Goal: Entertainment & Leisure: Consume media (video, audio)

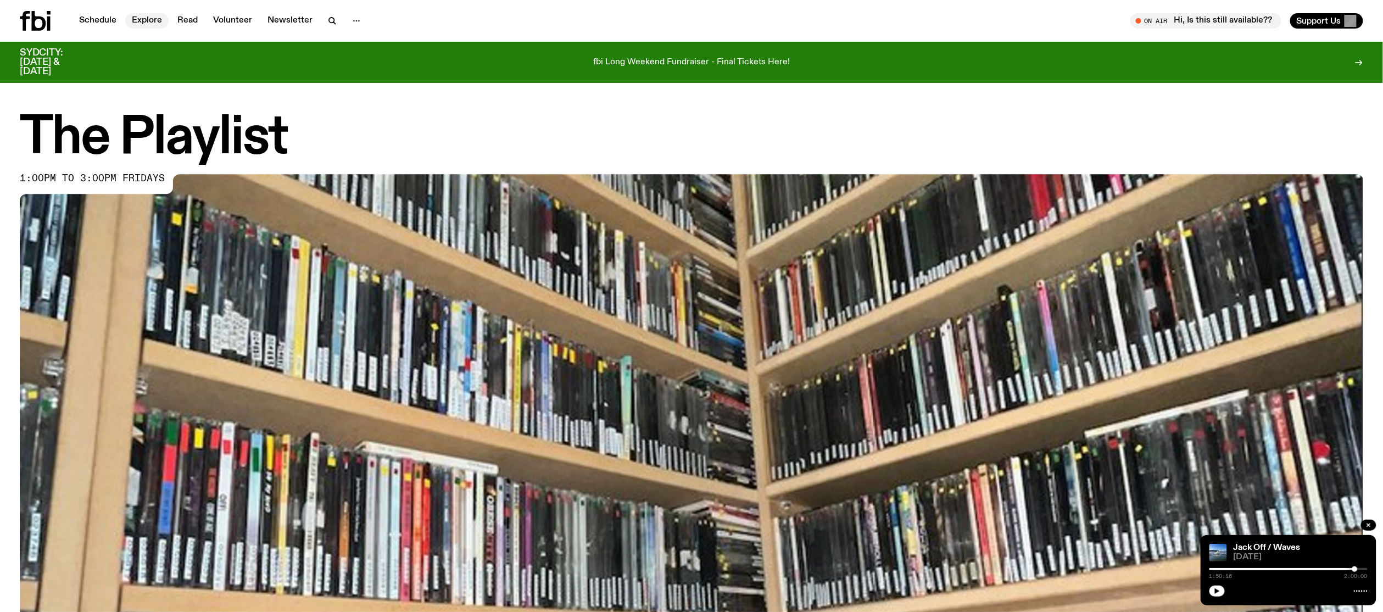
click at [147, 18] on link "Explore" at bounding box center [146, 20] width 43 height 15
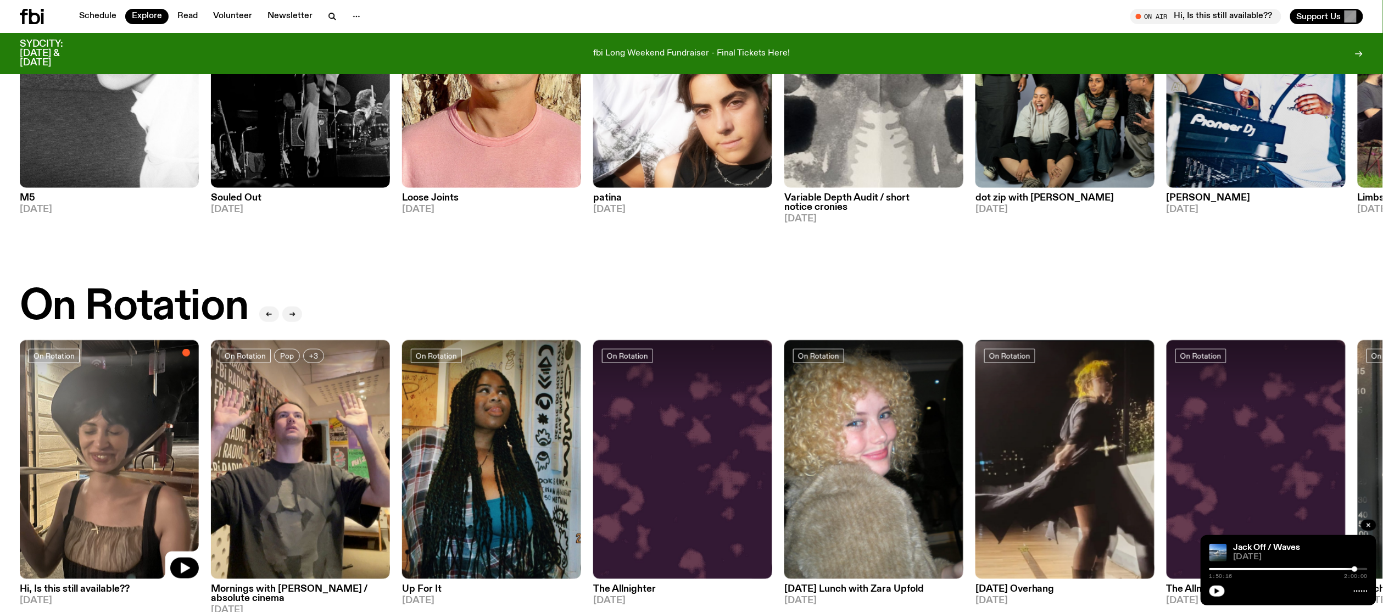
scroll to position [284, 0]
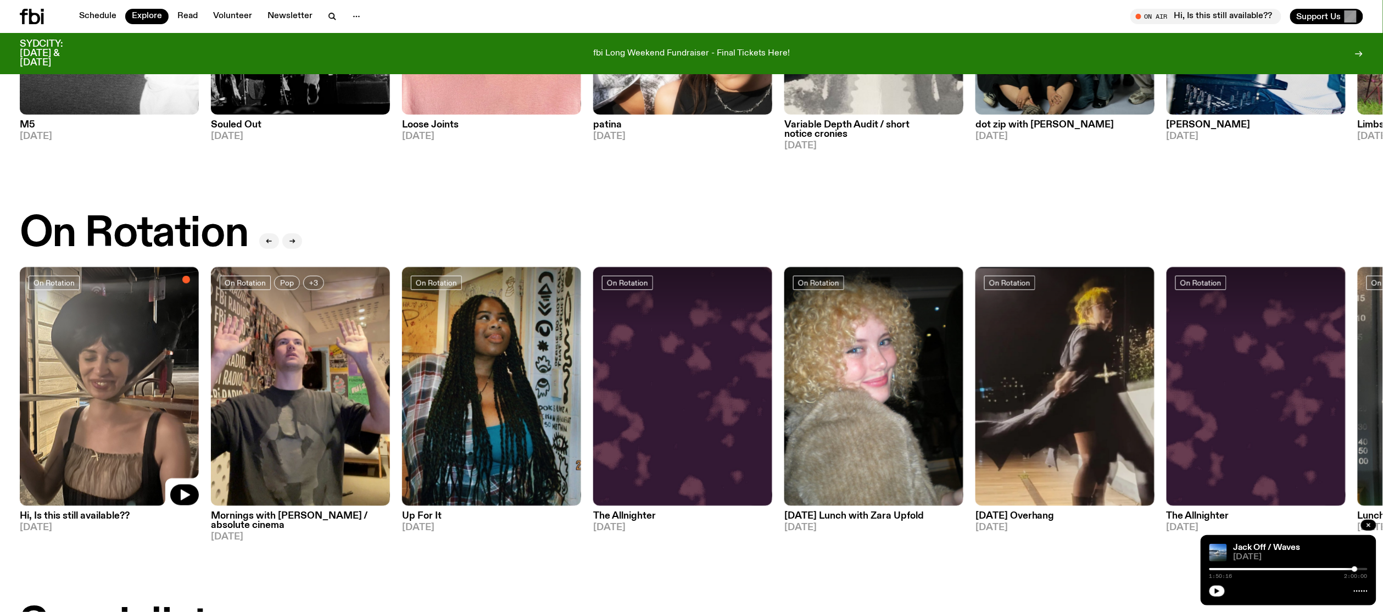
click at [131, 360] on img at bounding box center [109, 386] width 179 height 239
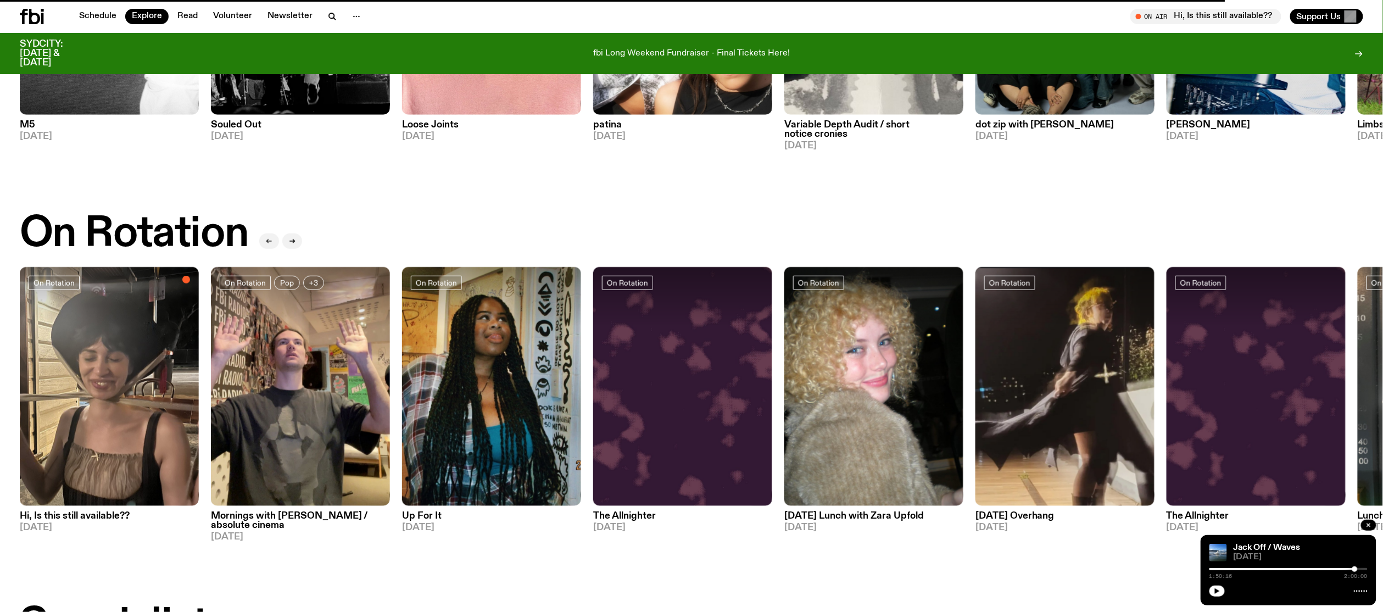
click at [269, 243] on icon "button" at bounding box center [269, 241] width 7 height 7
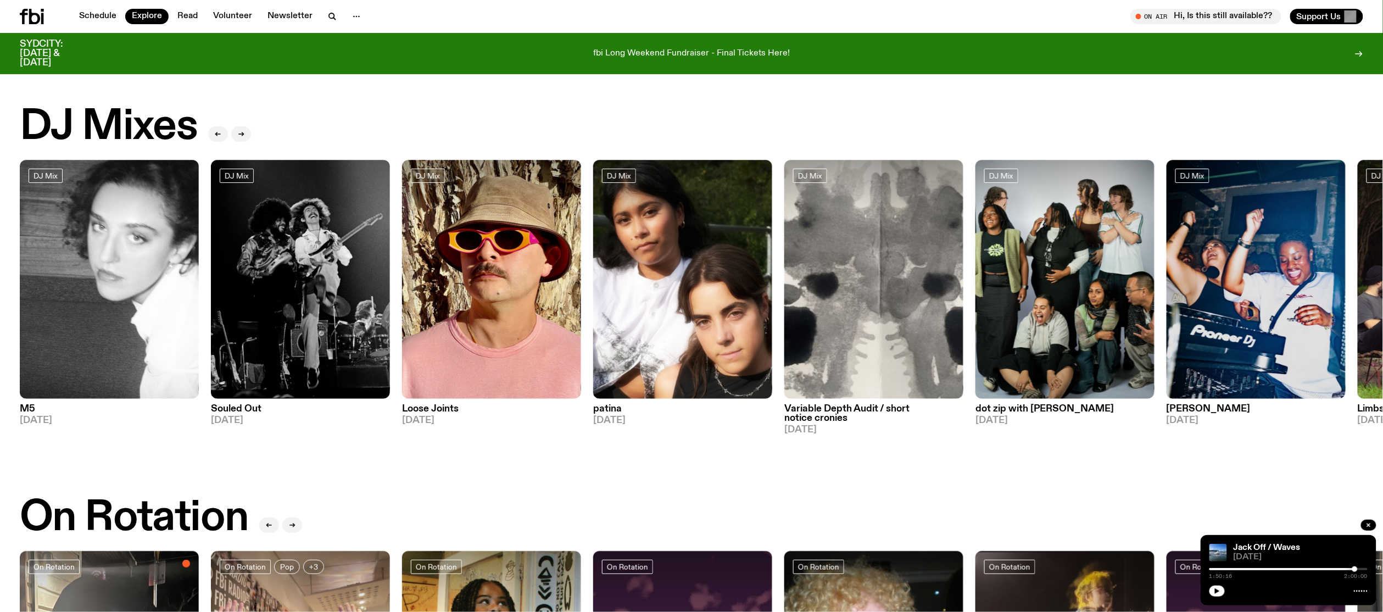
scroll to position [275, 0]
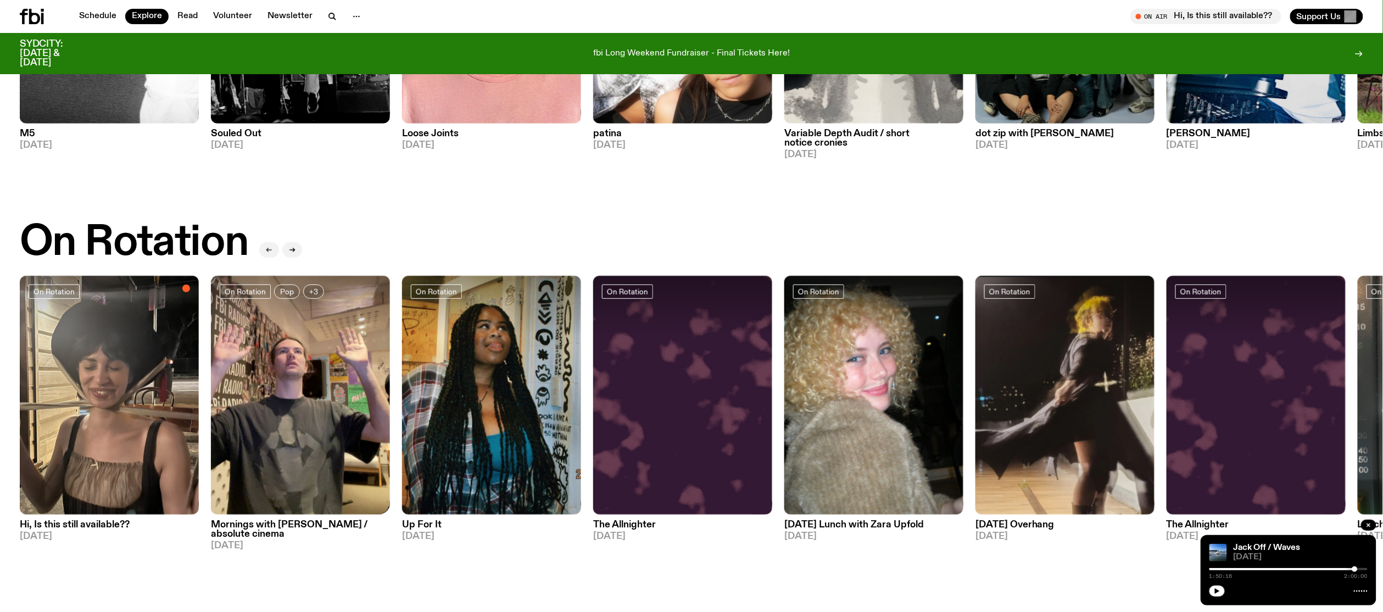
click at [266, 251] on icon "button" at bounding box center [269, 250] width 7 height 7
click at [269, 248] on icon "button" at bounding box center [269, 250] width 7 height 7
click at [266, 251] on icon "button" at bounding box center [269, 250] width 7 height 7
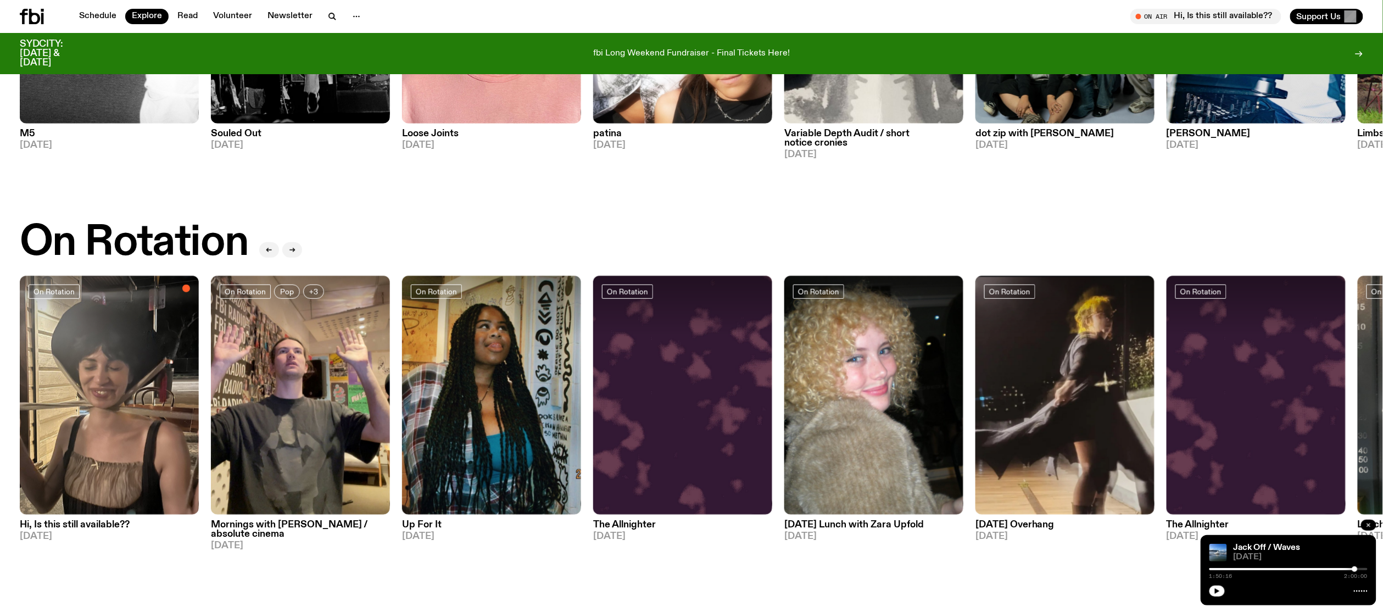
click at [1369, 524] on icon "button" at bounding box center [1368, 525] width 7 height 7
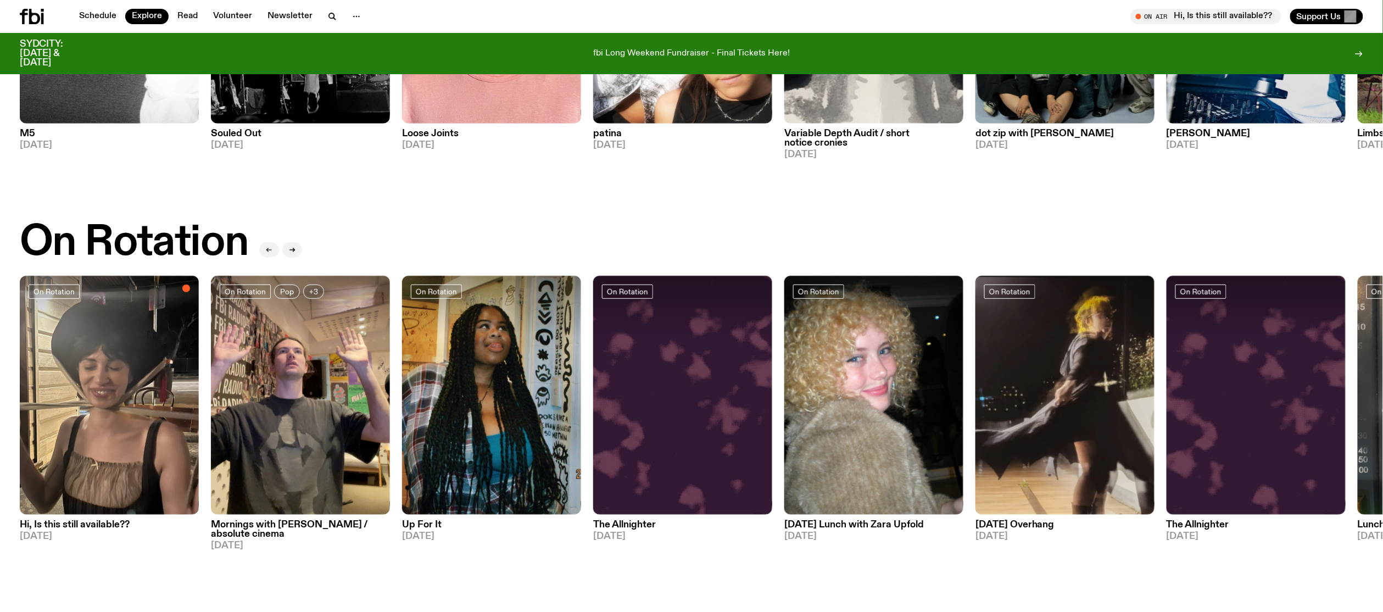
click at [268, 248] on icon "button" at bounding box center [269, 250] width 7 height 7
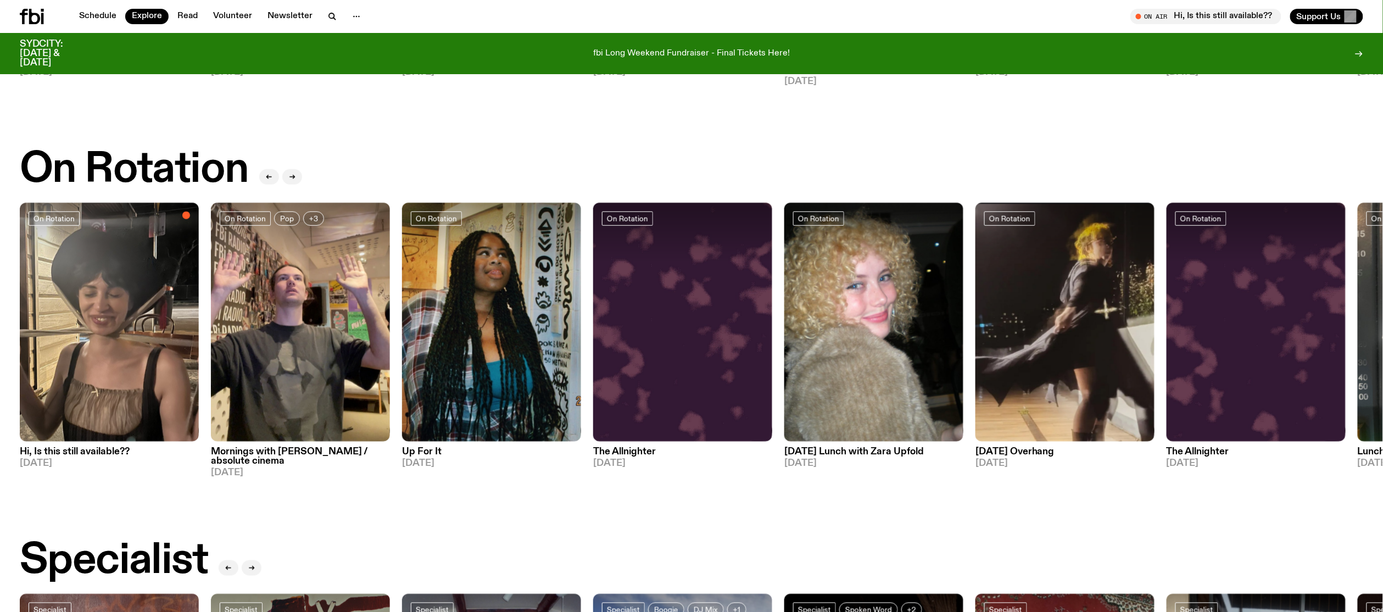
scroll to position [788, 0]
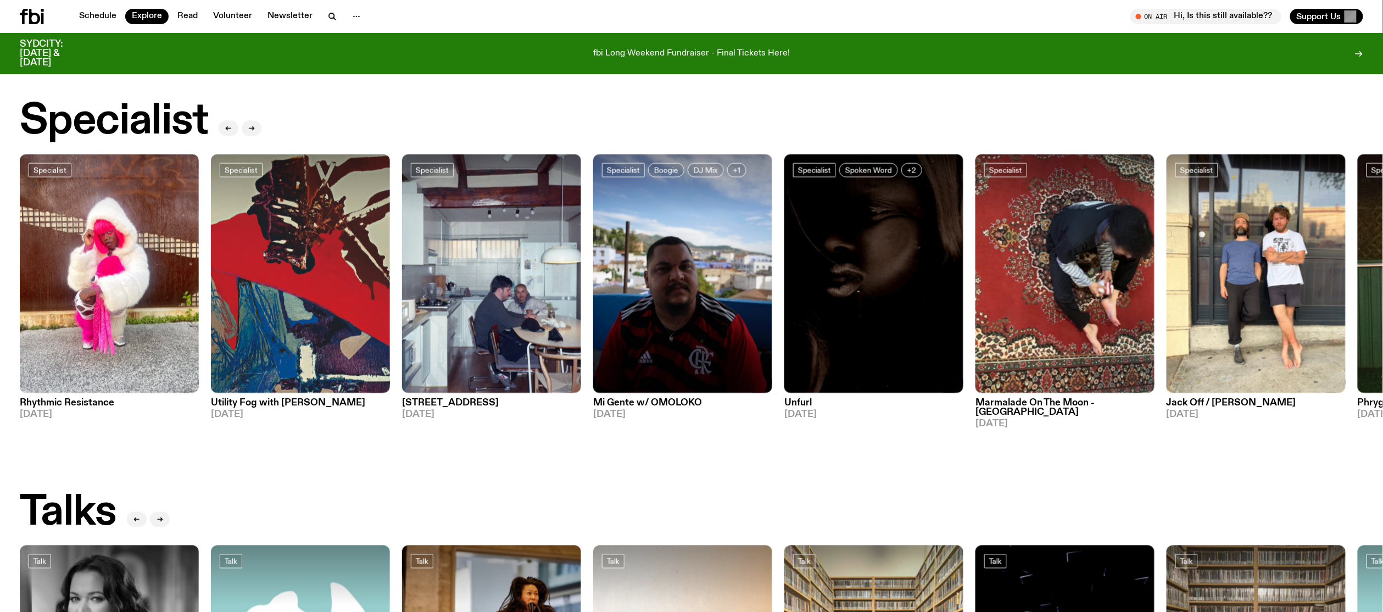
click at [1284, 250] on img at bounding box center [1256, 273] width 179 height 239
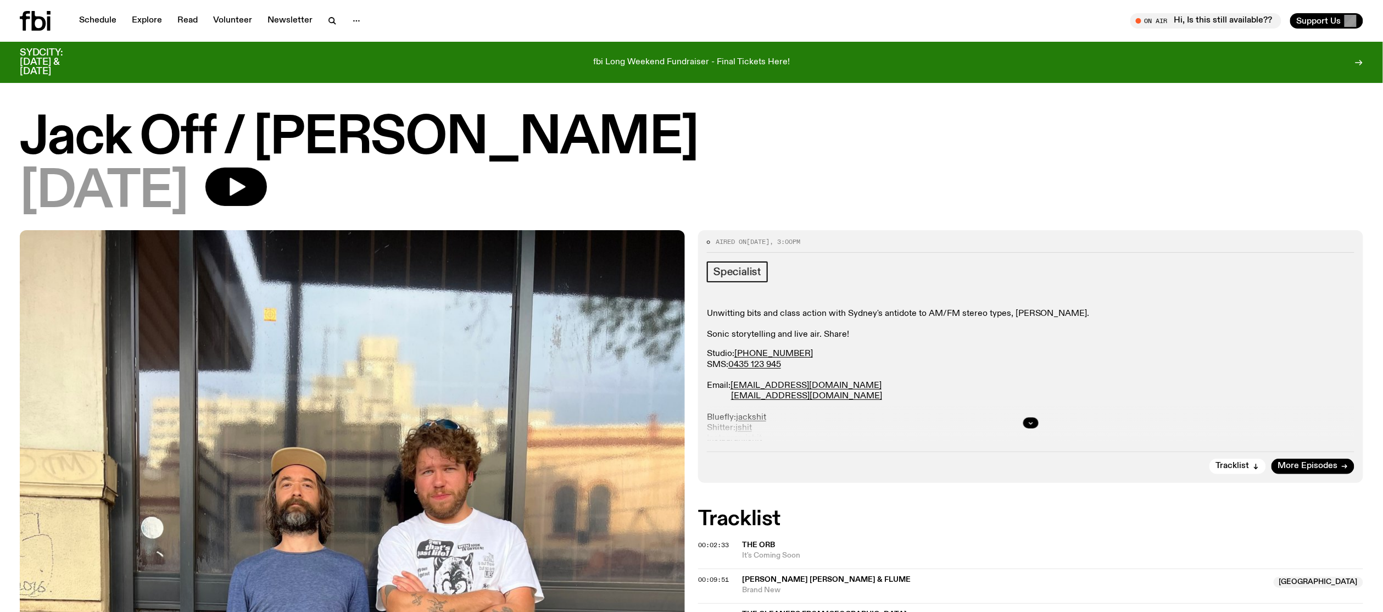
scroll to position [73, 0]
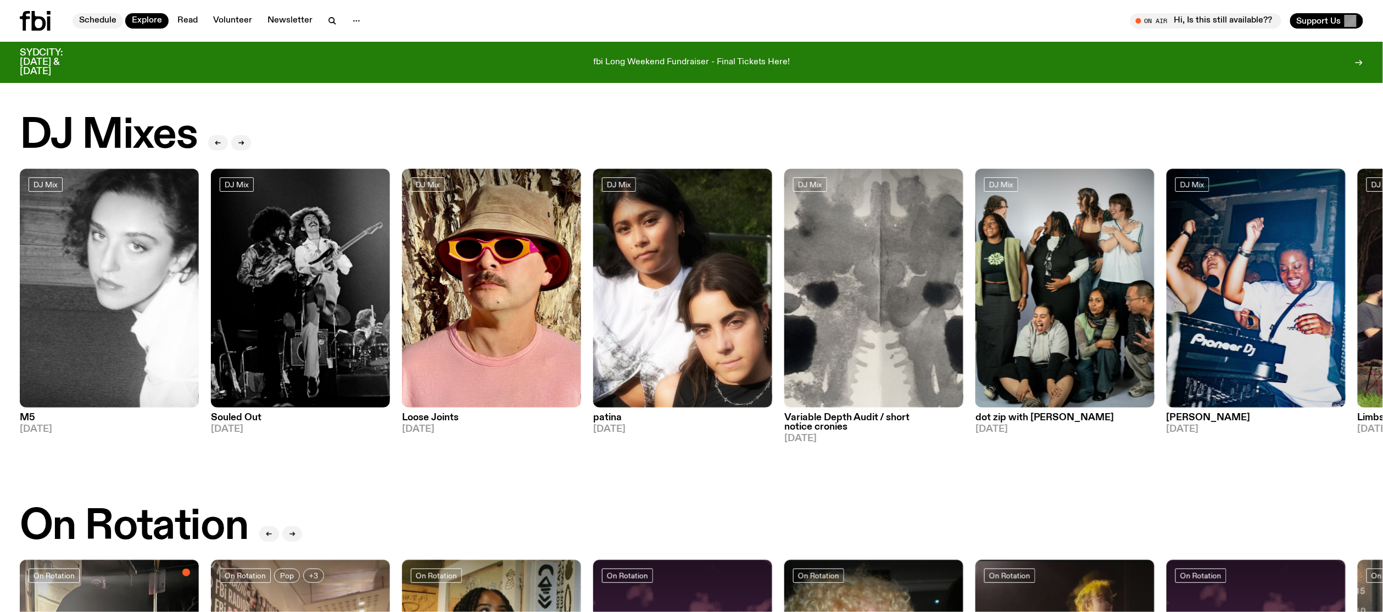
click at [106, 19] on link "Schedule" at bounding box center [97, 20] width 51 height 15
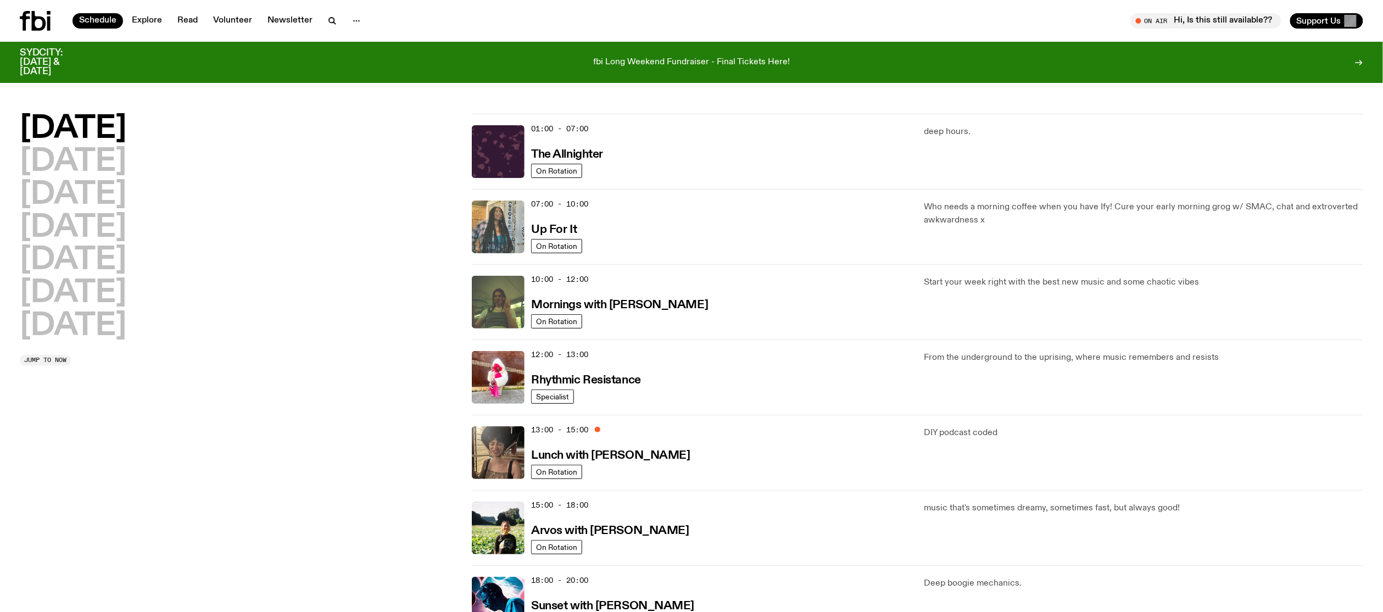
click at [506, 225] on img at bounding box center [498, 226] width 53 height 53
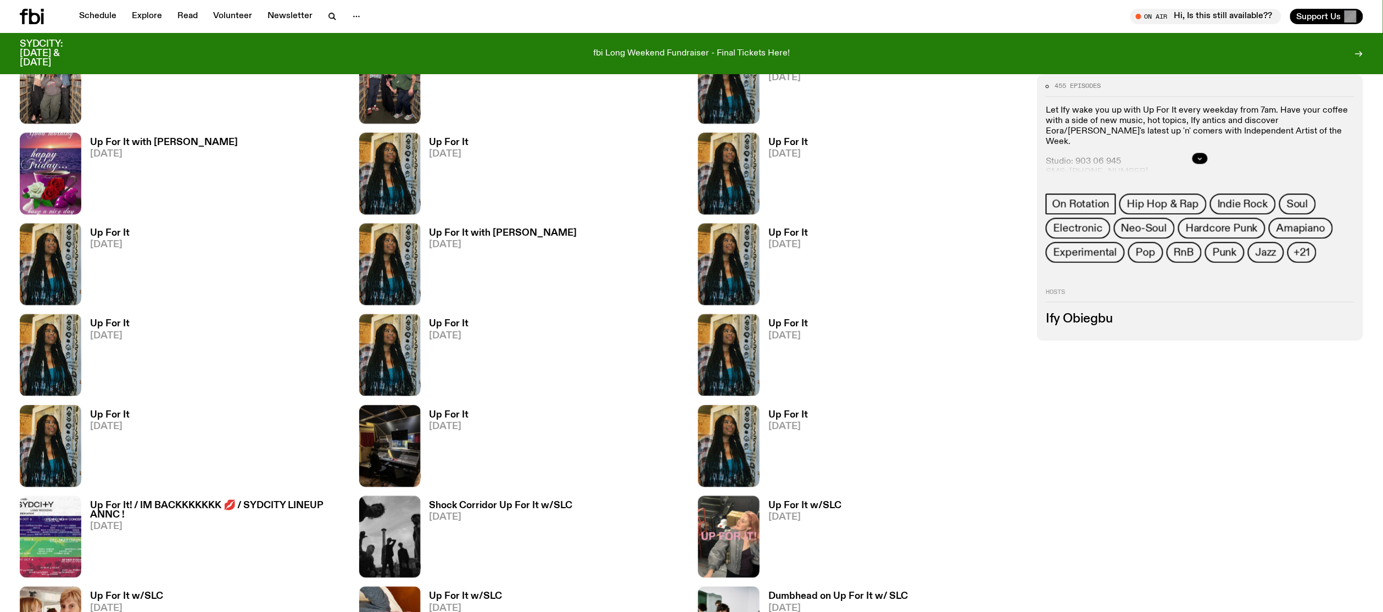
scroll to position [577, 0]
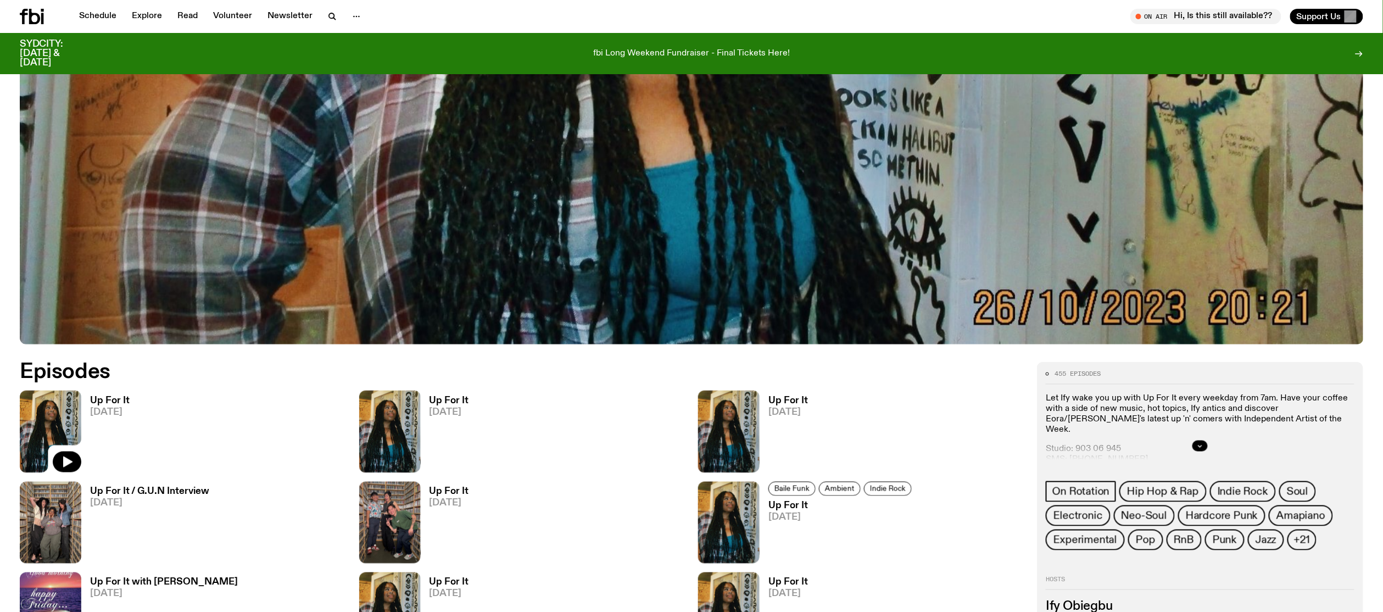
click at [68, 420] on img at bounding box center [51, 432] width 62 height 82
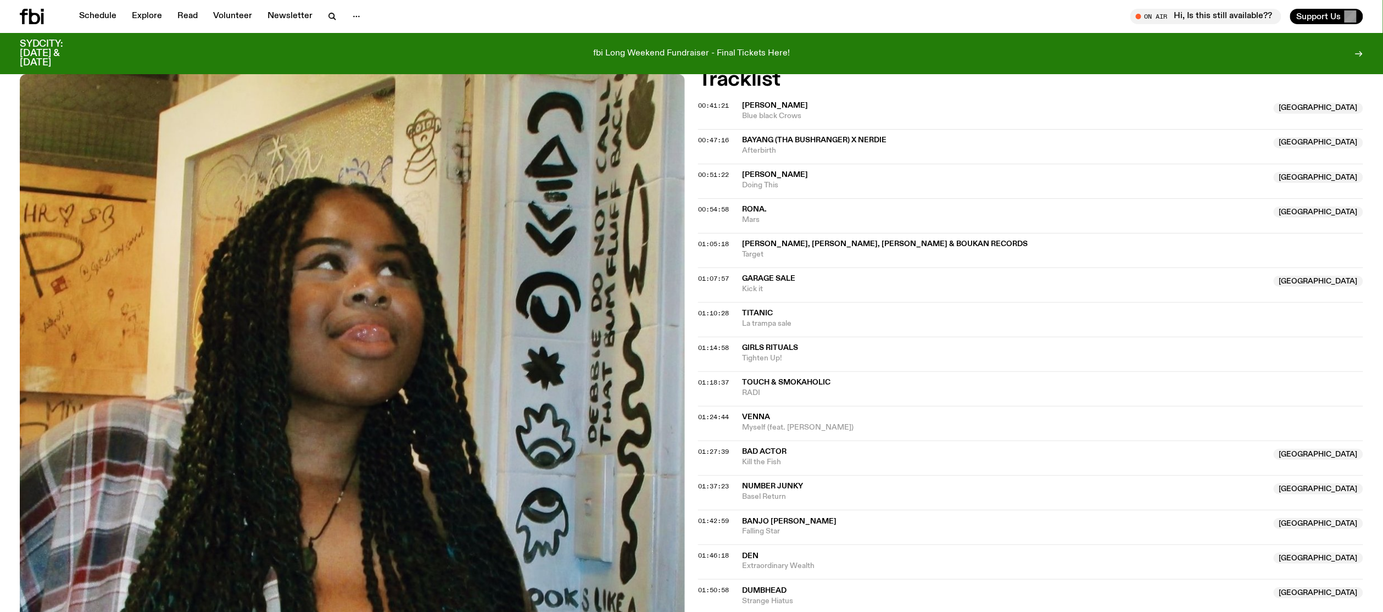
scroll to position [357, 0]
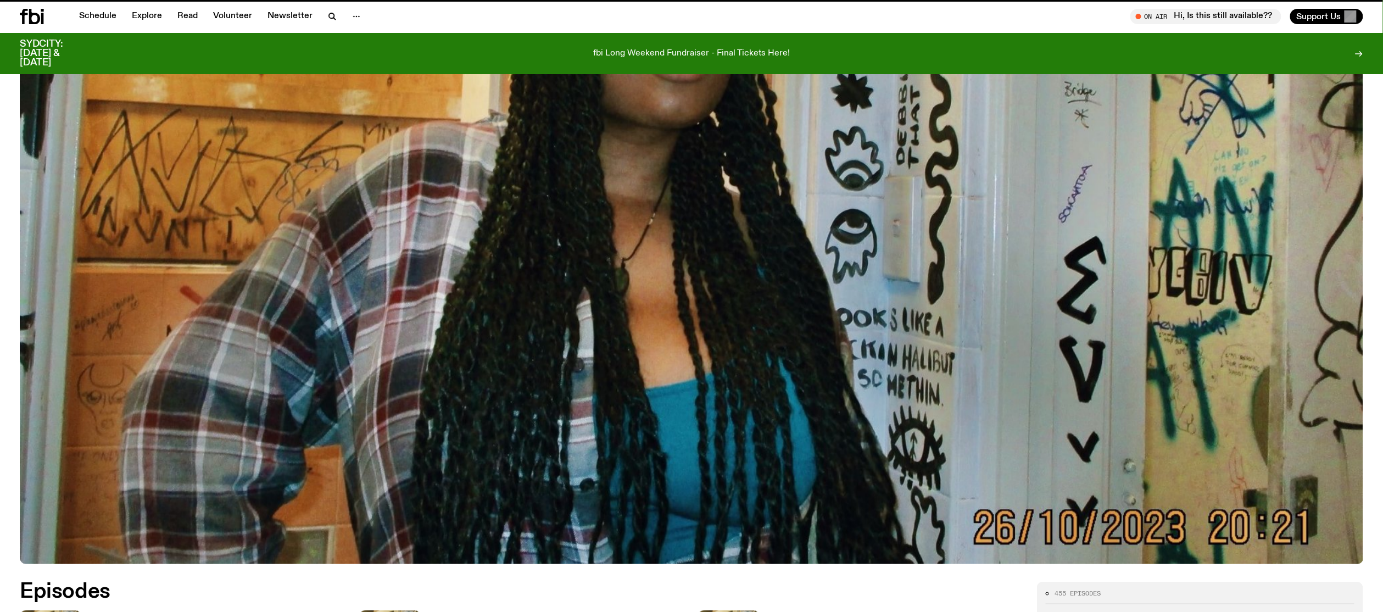
scroll to position [577, 0]
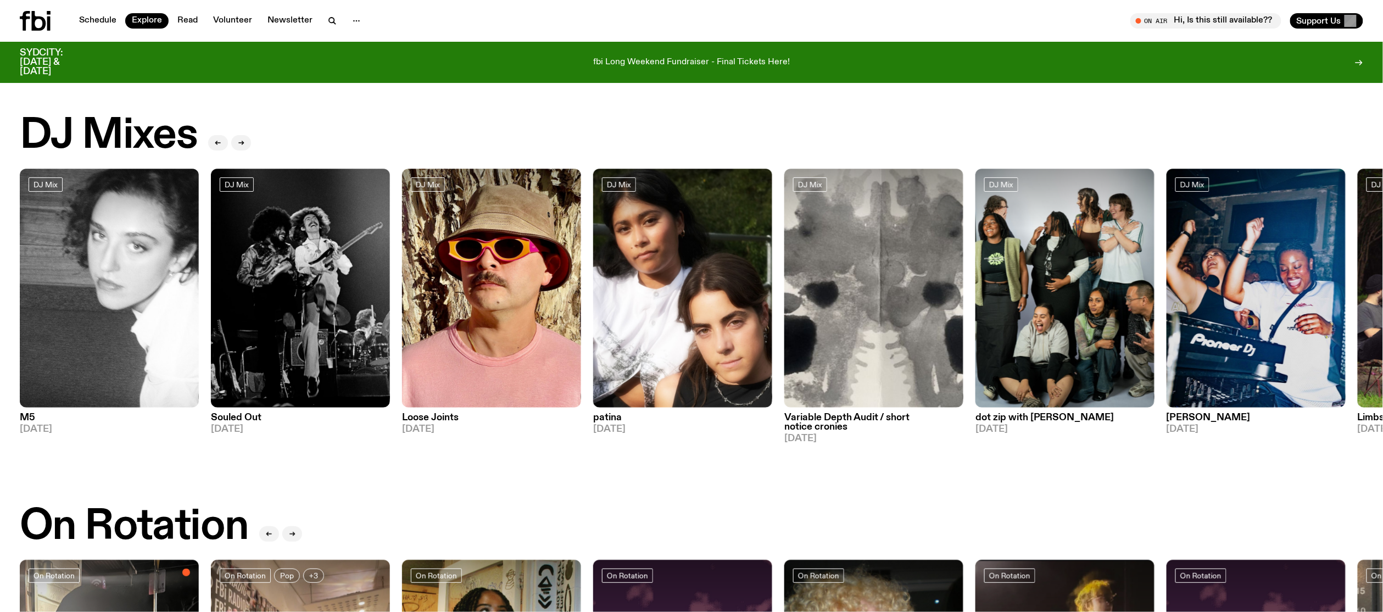
click at [504, 150] on div "DJ Mixes" at bounding box center [691, 136] width 1343 height 44
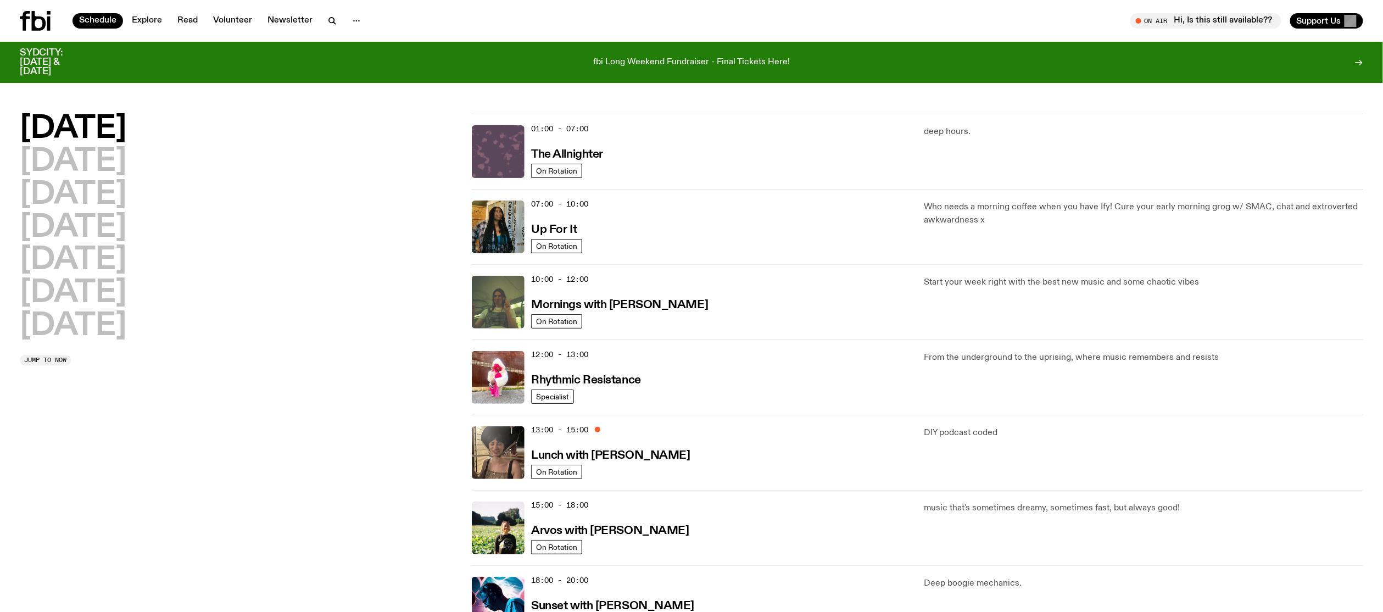
click at [507, 144] on img at bounding box center [498, 151] width 53 height 53
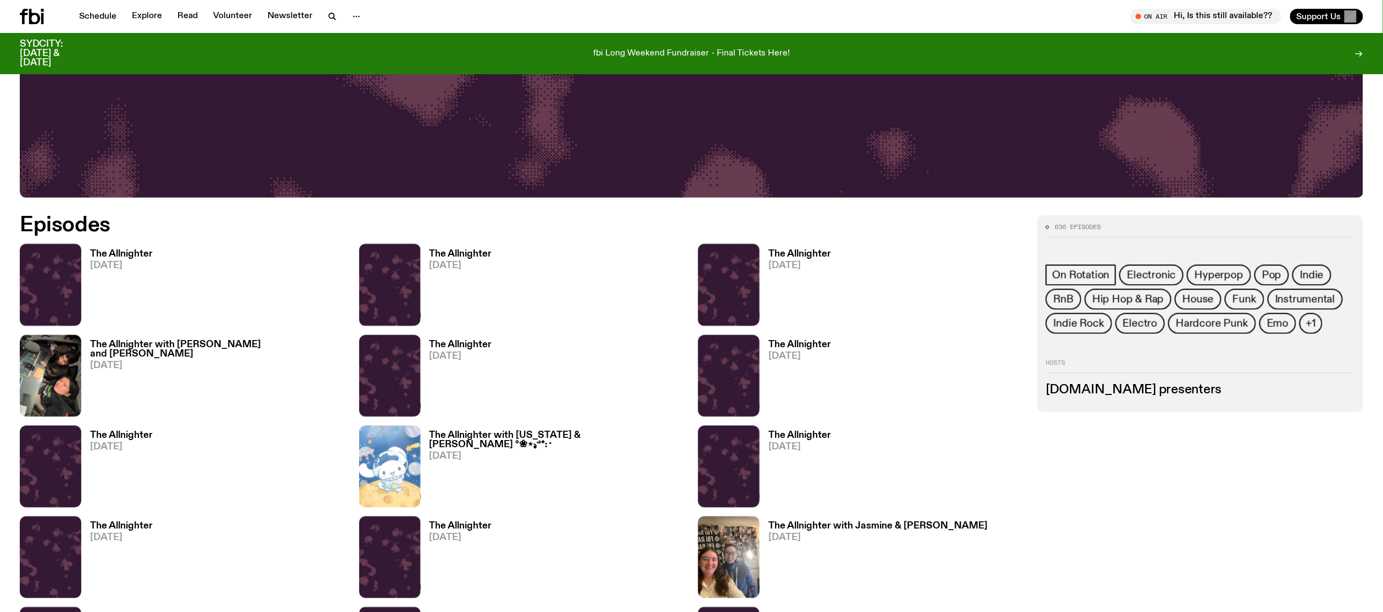
scroll to position [796, 0]
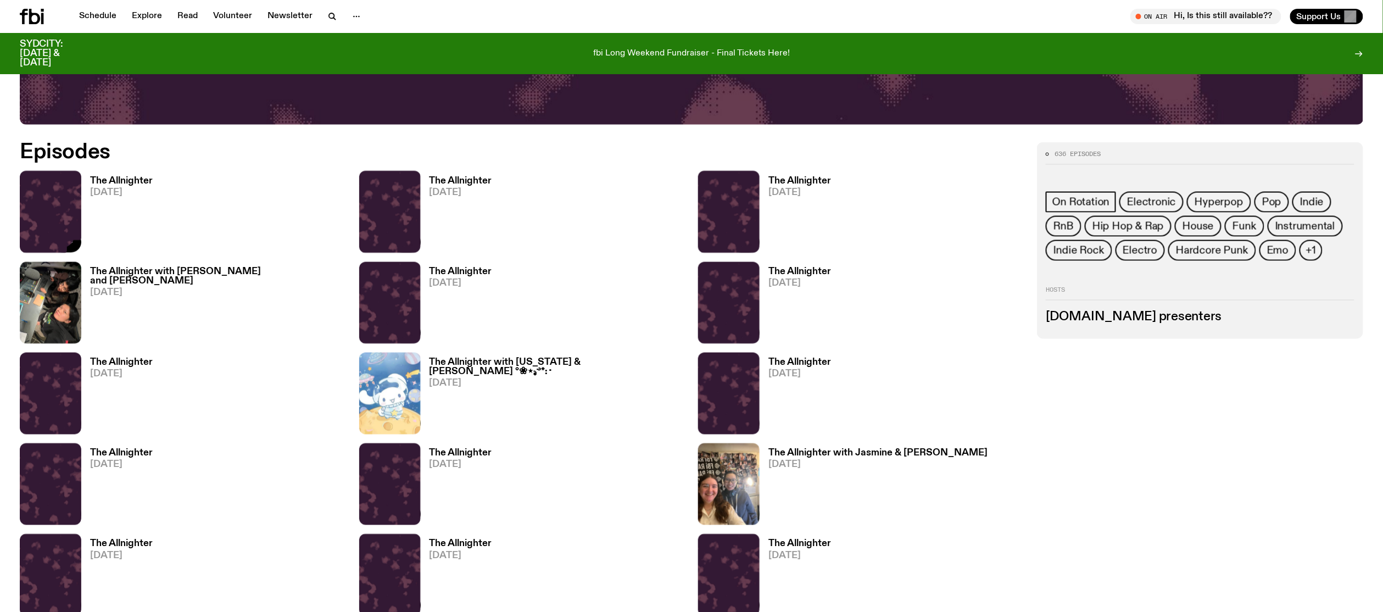
click at [55, 209] on img at bounding box center [51, 212] width 62 height 82
